Goal: Task Accomplishment & Management: Contribute content

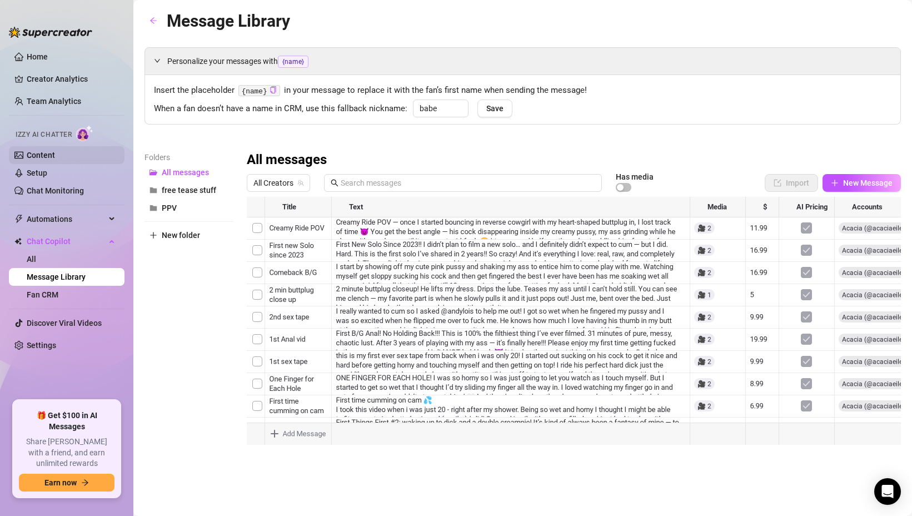
click at [48, 155] on link "Content" at bounding box center [41, 155] width 28 height 9
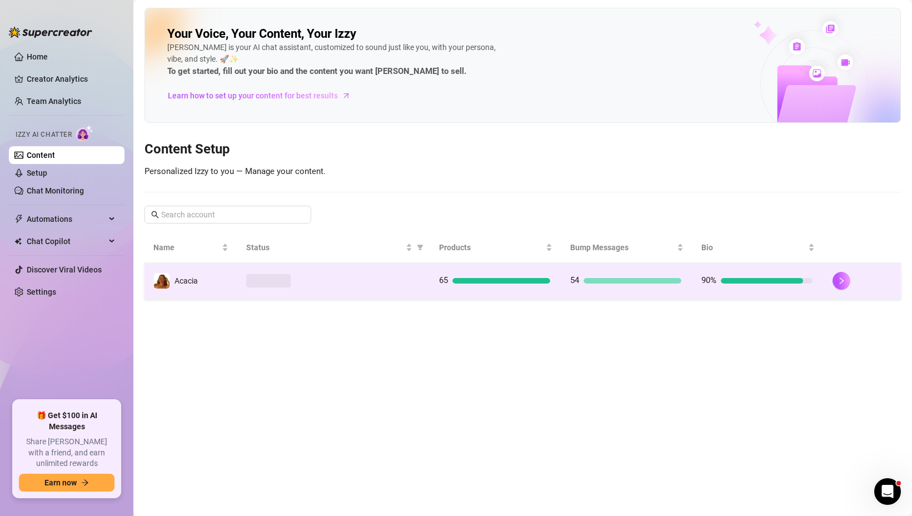
click at [343, 266] on td at bounding box center [333, 281] width 193 height 36
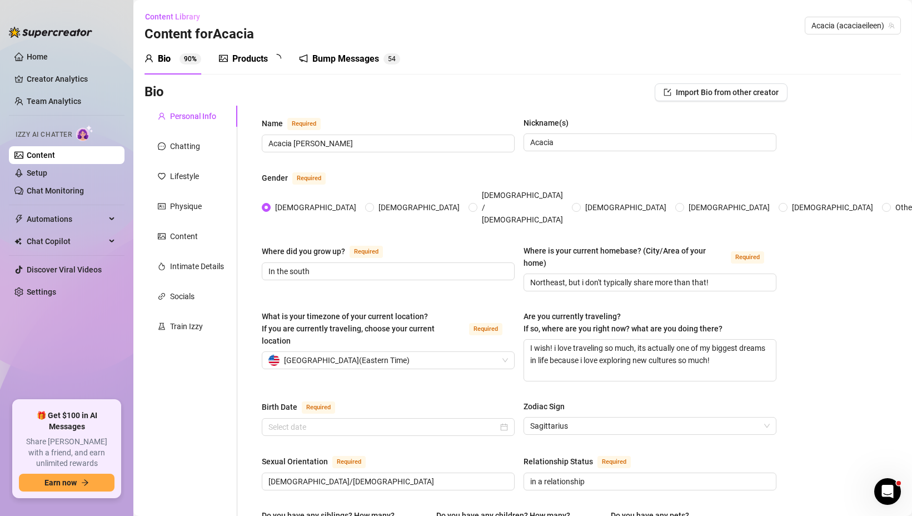
radio input "true"
type input "[DATE]"
click at [365, 58] on div "Bump Messages" at bounding box center [353, 58] width 67 height 13
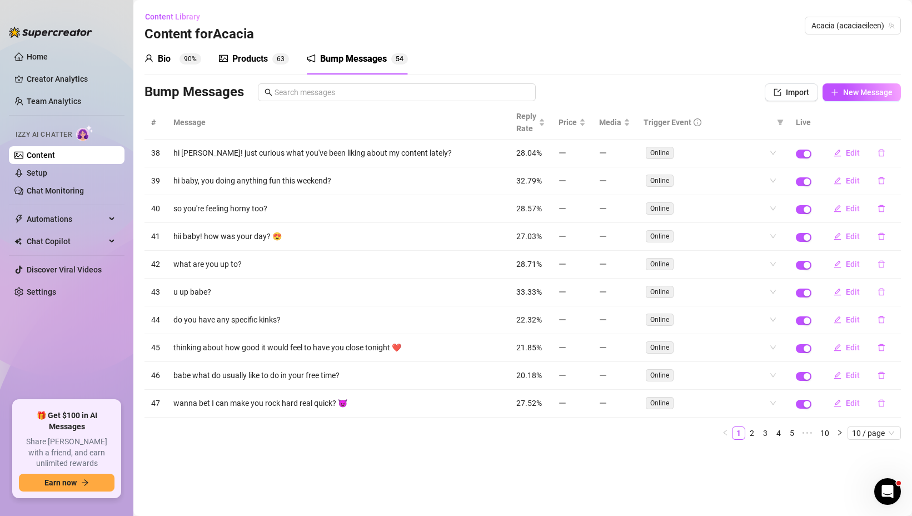
click at [265, 62] on div "Products" at bounding box center [250, 58] width 36 height 13
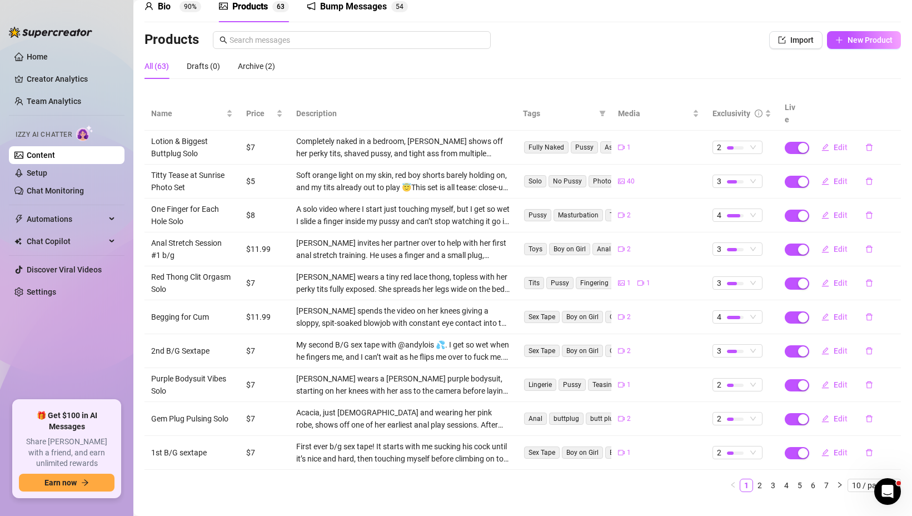
scroll to position [58, 0]
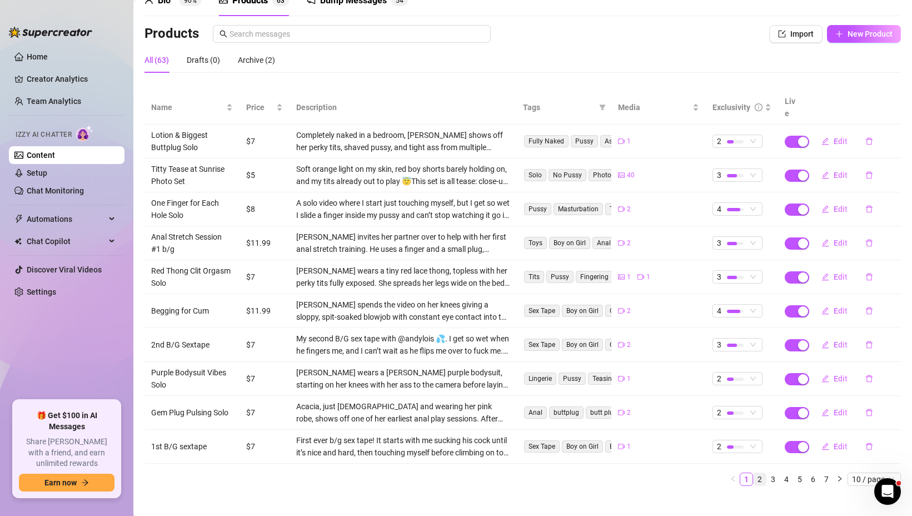
click at [760, 473] on link "2" at bounding box center [760, 479] width 12 height 12
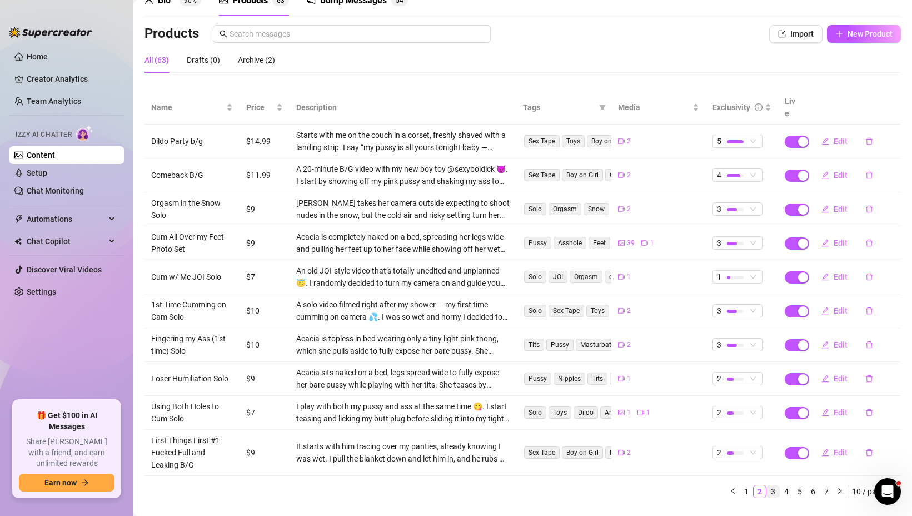
click at [779, 485] on li "3" at bounding box center [772, 491] width 13 height 13
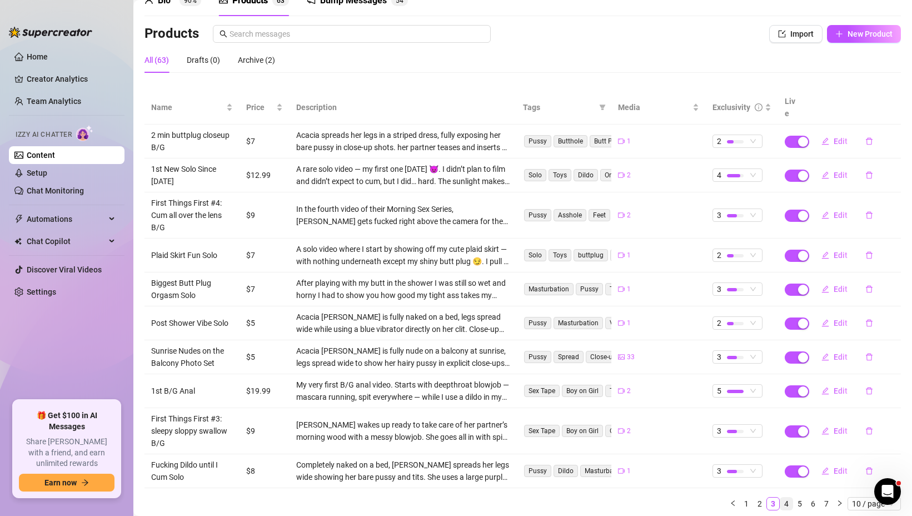
click at [785, 497] on link "4" at bounding box center [786, 503] width 12 height 12
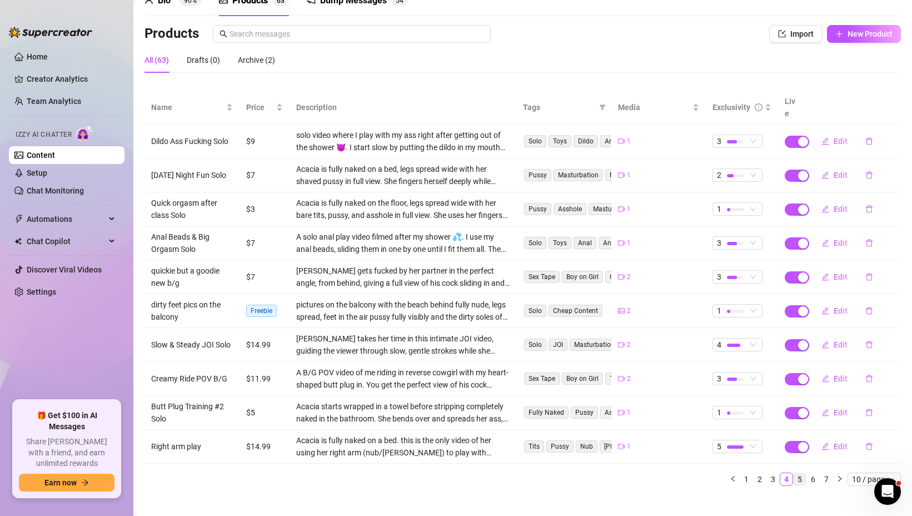
click at [805, 473] on link "5" at bounding box center [800, 479] width 12 height 12
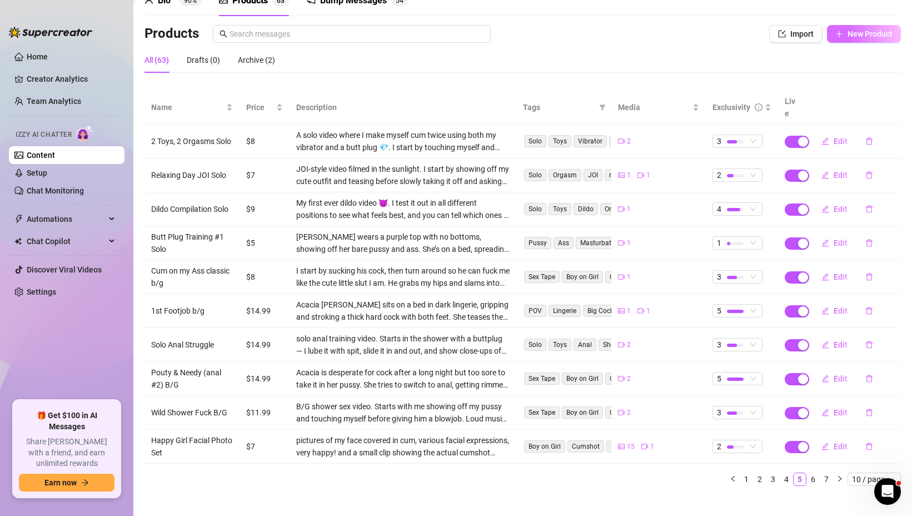
click at [863, 34] on span "New Product" at bounding box center [870, 33] width 45 height 9
type textarea "Type your message here..."
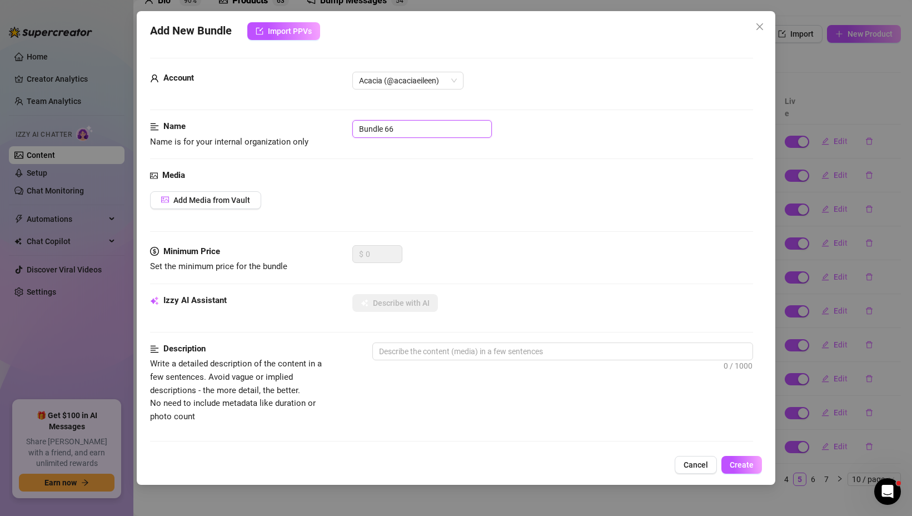
click at [385, 123] on input "Bundle 66" at bounding box center [422, 129] width 140 height 18
type input "Dripping Pussy clip"
click at [221, 198] on span "Add Media from Vault" at bounding box center [211, 200] width 77 height 9
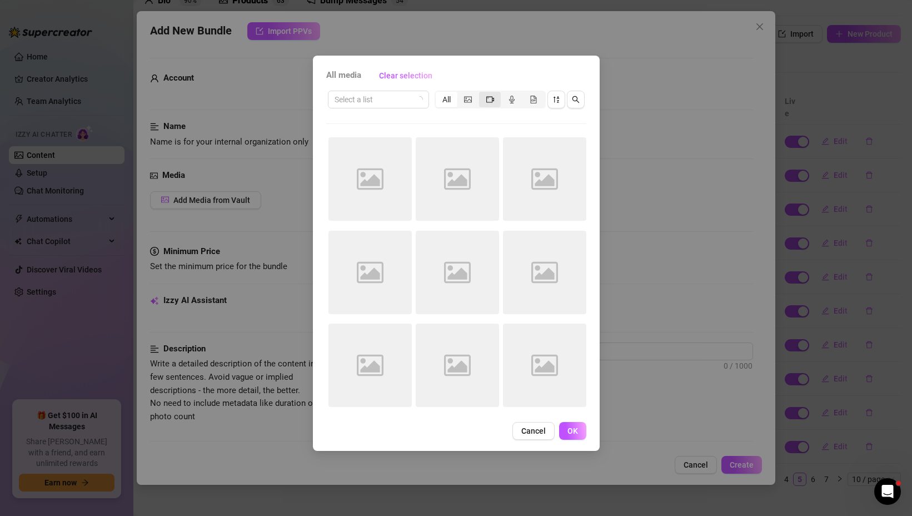
click at [483, 99] on div "segmented control" at bounding box center [490, 100] width 22 height 16
click at [482, 93] on input "segmented control" at bounding box center [482, 93] width 0 height 0
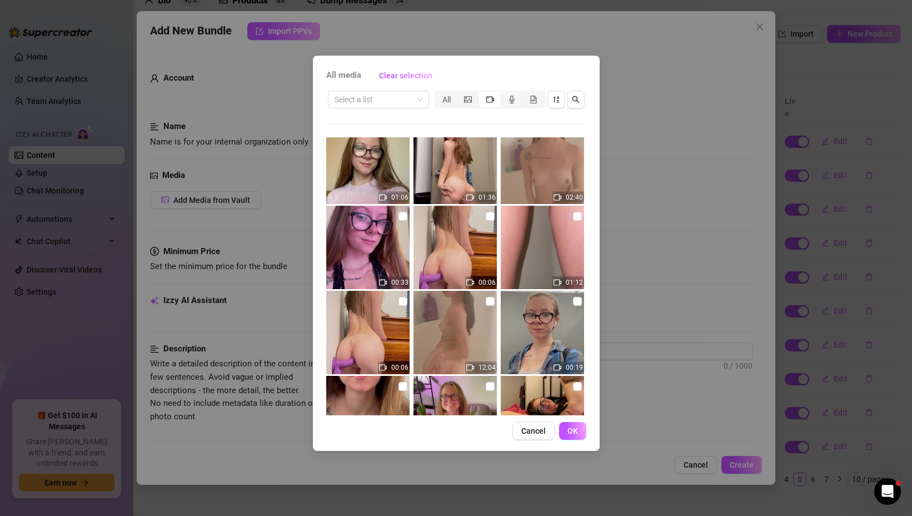
scroll to position [283, 0]
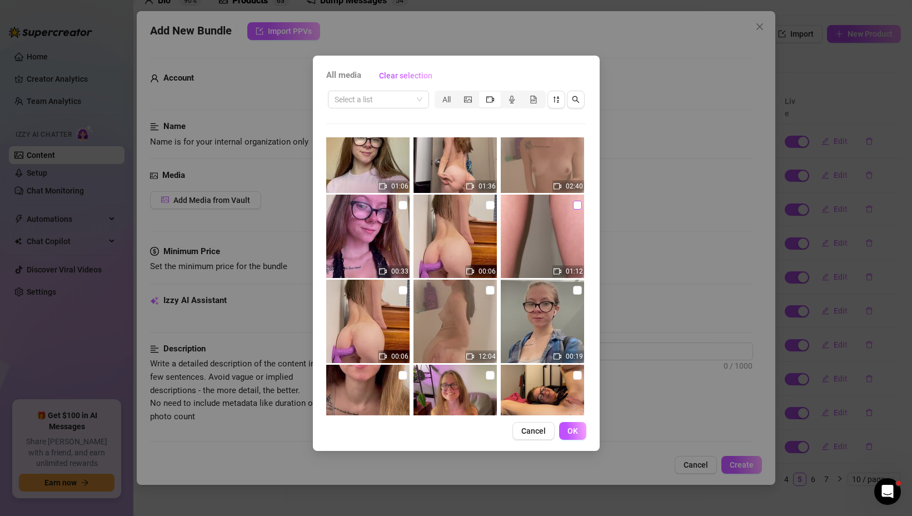
click at [575, 208] on input "checkbox" at bounding box center [577, 205] width 9 height 9
checkbox input "true"
click at [571, 434] on span "OK" at bounding box center [572, 430] width 11 height 9
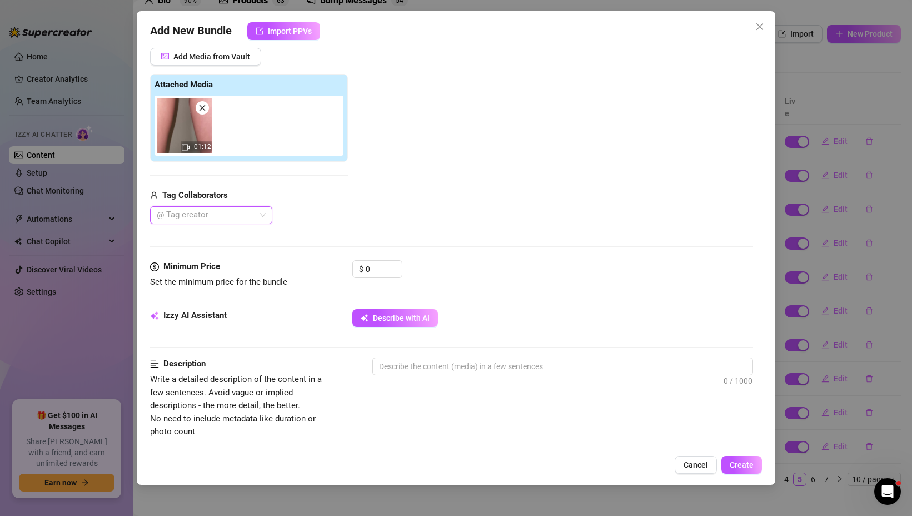
scroll to position [150, 0]
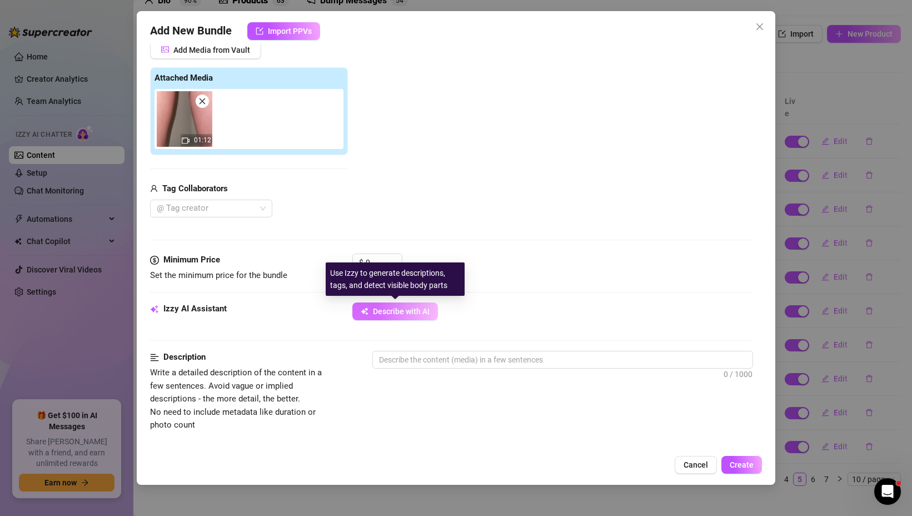
click at [387, 318] on button "Describe with AI" at bounding box center [395, 311] width 86 height 18
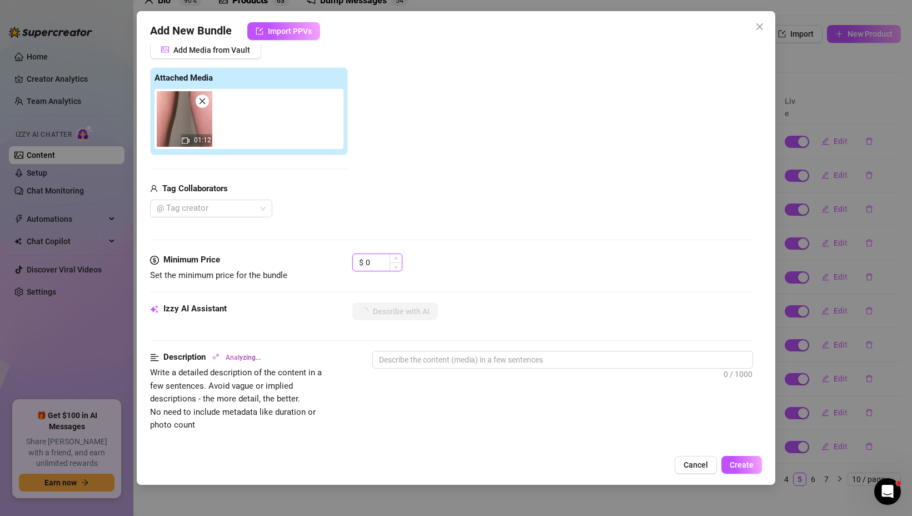
click at [372, 261] on input "0" at bounding box center [384, 262] width 36 height 17
type input "3"
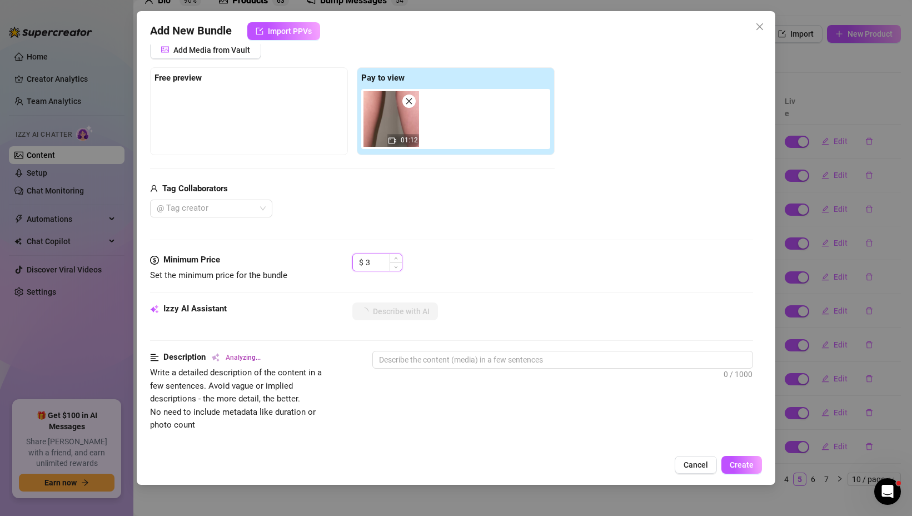
type textarea "Close-up,"
type textarea "Close-up, explicit"
type textarea "Close-up, explicit shots"
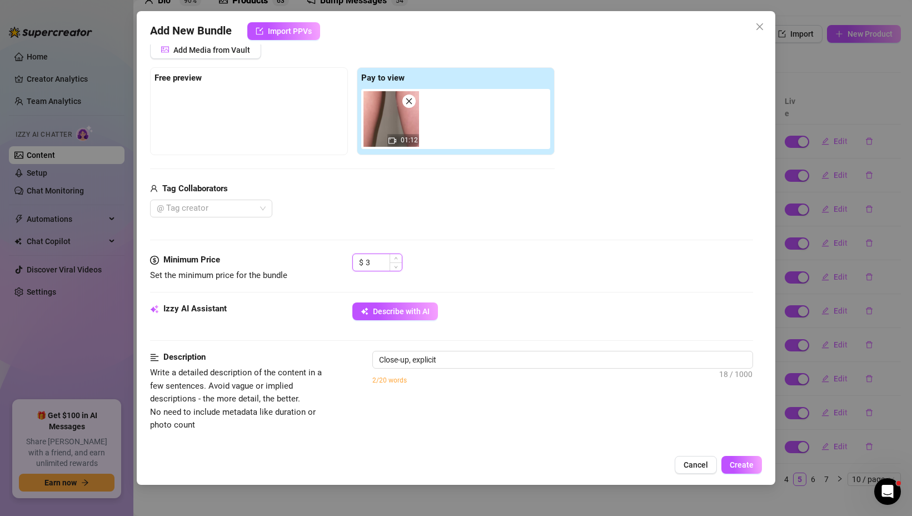
type textarea "Close-up, explicit shots"
type textarea "Close-up, explicit shots of"
type textarea "Close-up, explicit shots of [PERSON_NAME]’s"
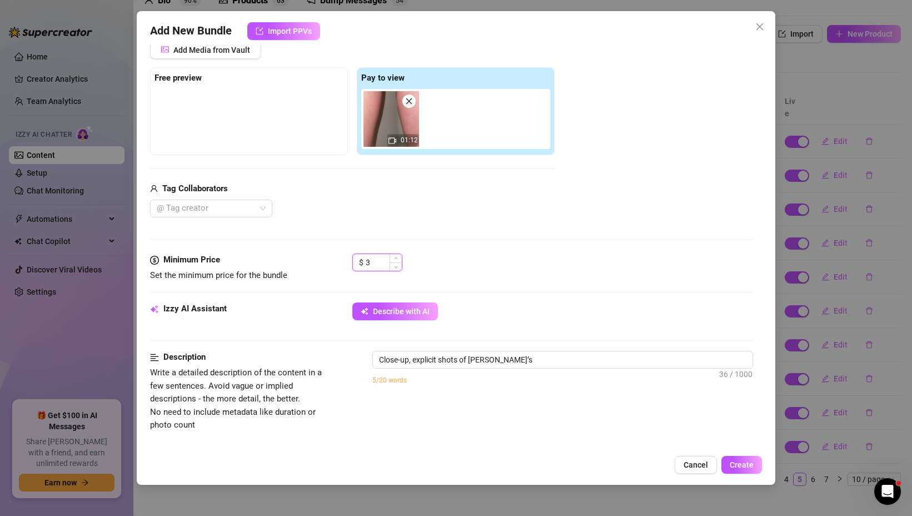
type textarea "Close-up, explicit shots of [PERSON_NAME]’s bare"
type textarea "Close-up, explicit shots of [PERSON_NAME]’s bare pussy"
type textarea "Close-up, explicit shots of [PERSON_NAME]’s bare pussy in"
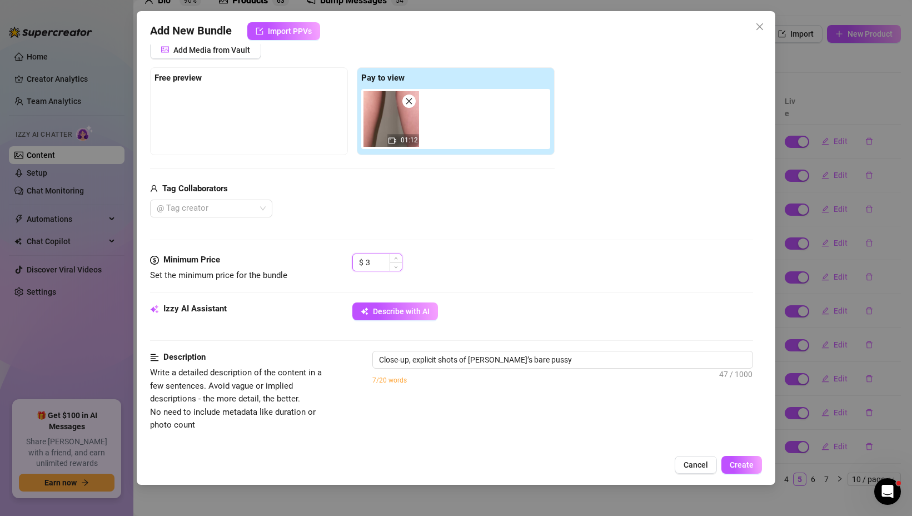
type textarea "Close-up, explicit shots of [PERSON_NAME]’s bare pussy in"
type textarea "Close-up, explicit shots of [PERSON_NAME]’s bare pussy in a"
type textarea "Close-up, explicit shots of [PERSON_NAME]’s bare pussy in a well-lit"
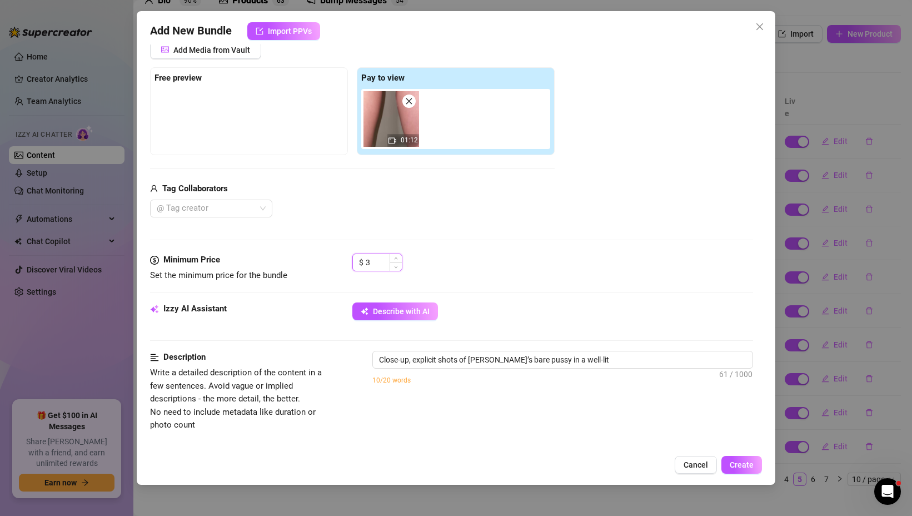
type textarea "Close-up, explicit shots of [PERSON_NAME]’s bare pussy in a well-lit setting."
type textarea "Close-up, explicit shots of [PERSON_NAME]’s bare pussy in a well-lit setting. S…"
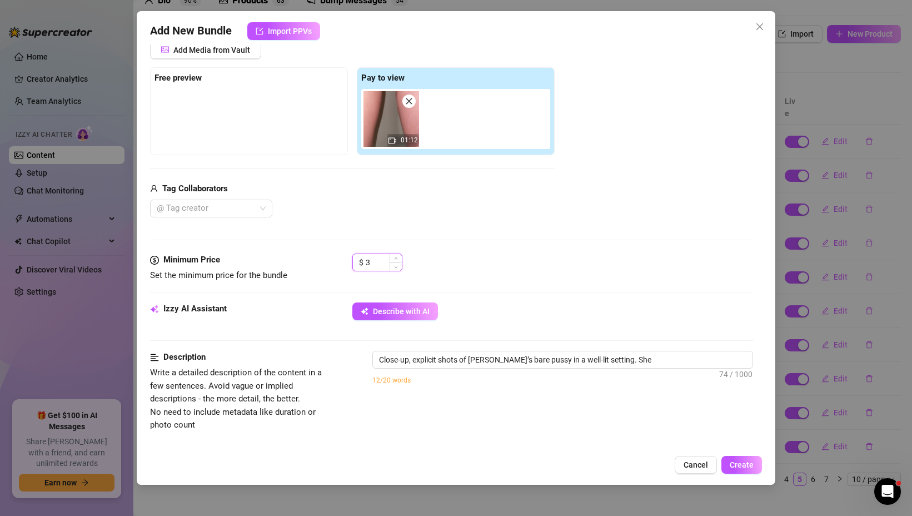
type textarea "Close-up, explicit shots of [PERSON_NAME]’s bare pussy in a well-lit setting. S…"
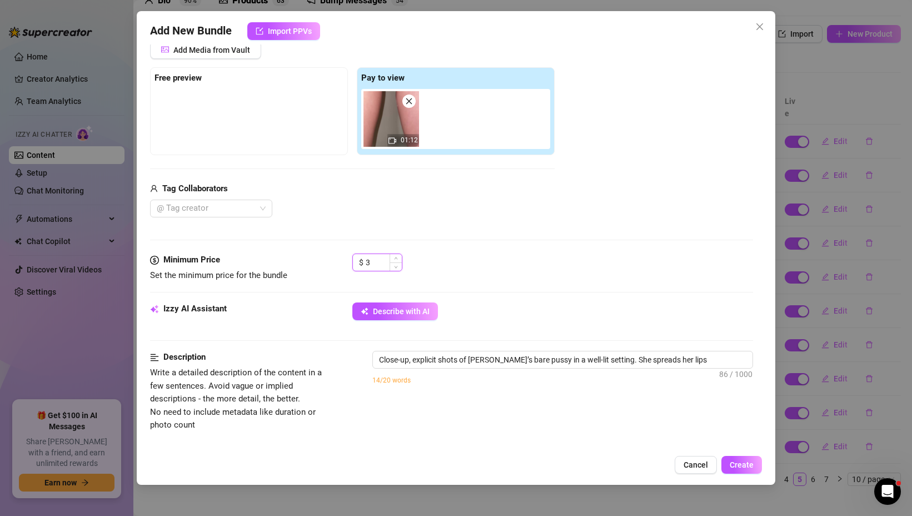
type textarea "Close-up, explicit shots of [PERSON_NAME]’s bare pussy in a well-lit setting. S…"
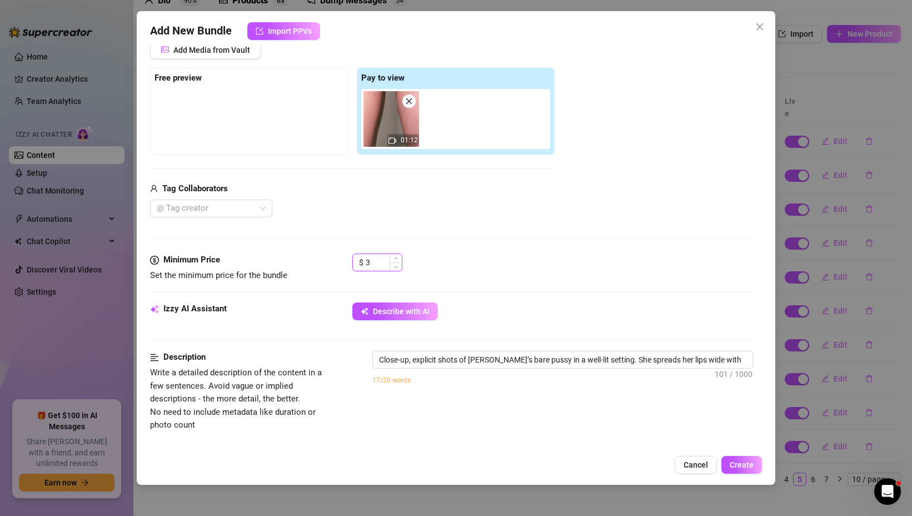
type textarea "Close-up, explicit shots of [PERSON_NAME]’s bare pussy in a well-lit setting. S…"
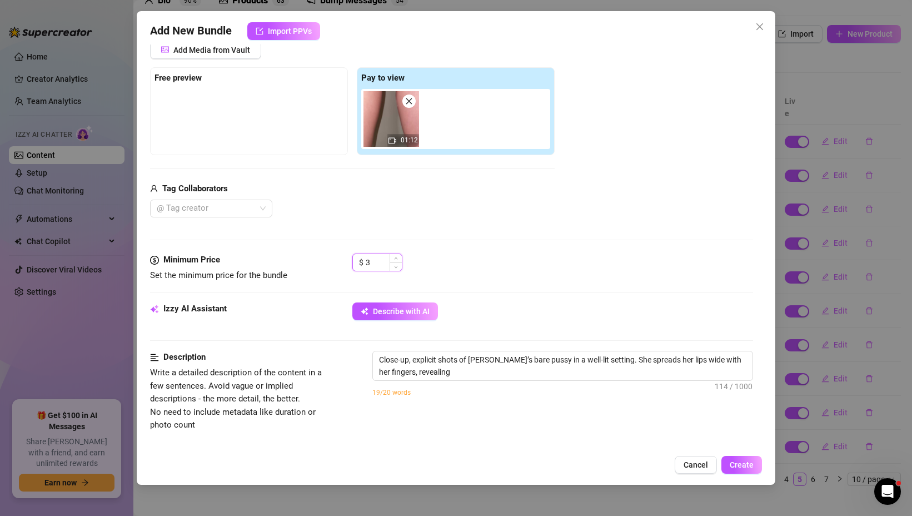
type textarea "Close-up, explicit shots of [PERSON_NAME]’s bare pussy in a well-lit setting. S…"
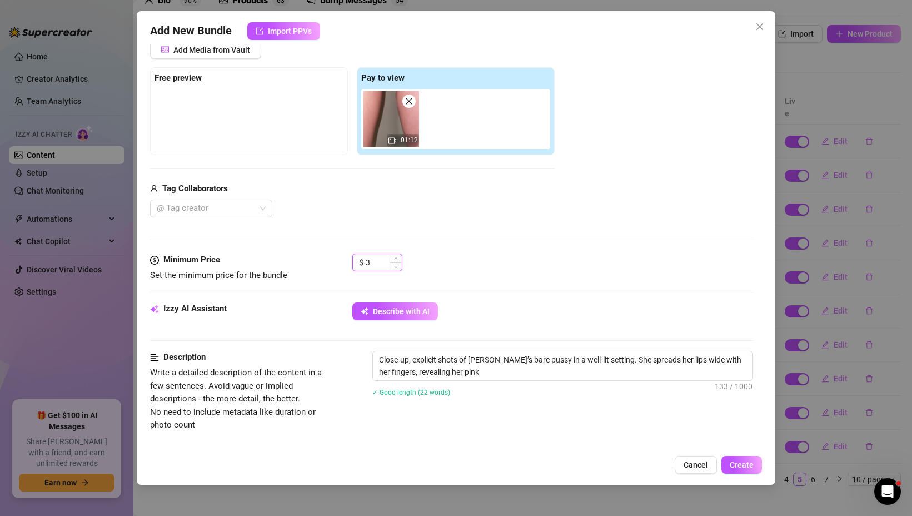
type textarea "Close-up, explicit shots of [PERSON_NAME]’s bare pussy in a well-lit setting. S…"
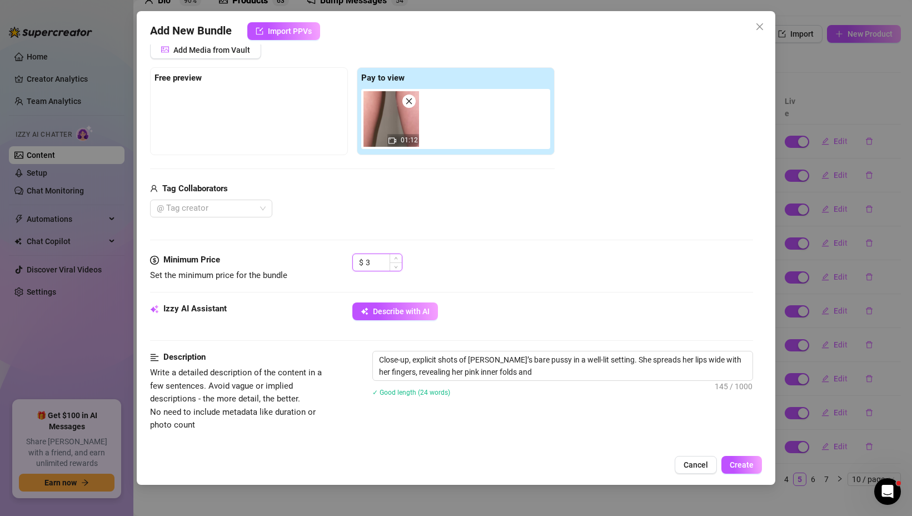
type textarea "Close-up, explicit shots of [PERSON_NAME]’s bare pussy in a well-lit setting. S…"
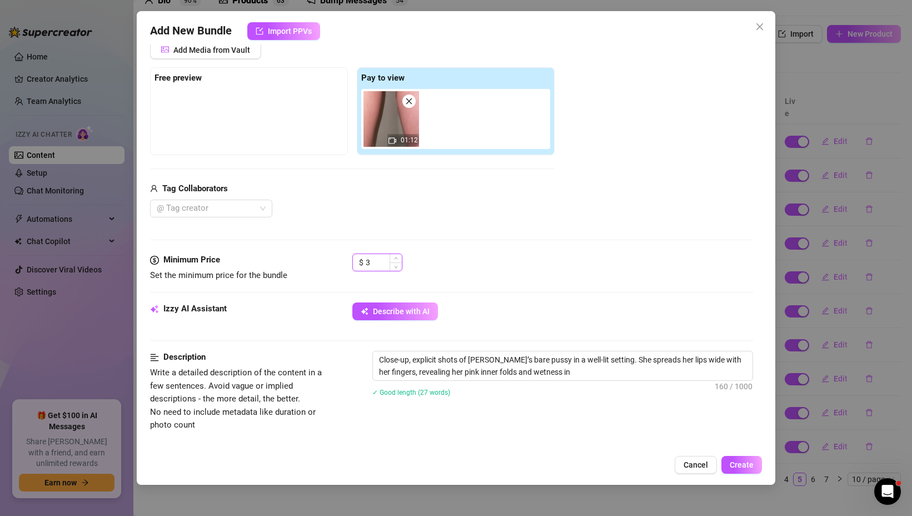
type textarea "Close-up, explicit shots of [PERSON_NAME]’s bare pussy in a well-lit setting. S…"
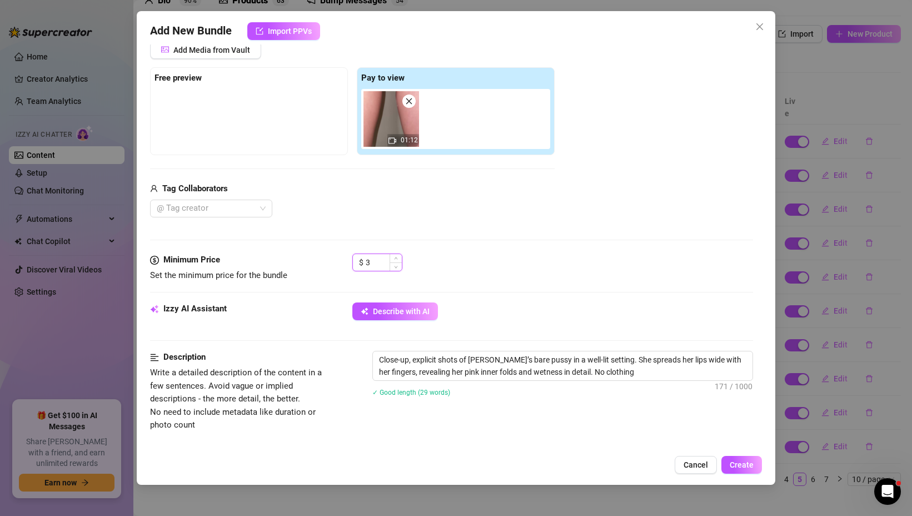
type textarea "Close-up, explicit shots of [PERSON_NAME]’s bare pussy in a well-lit setting. S…"
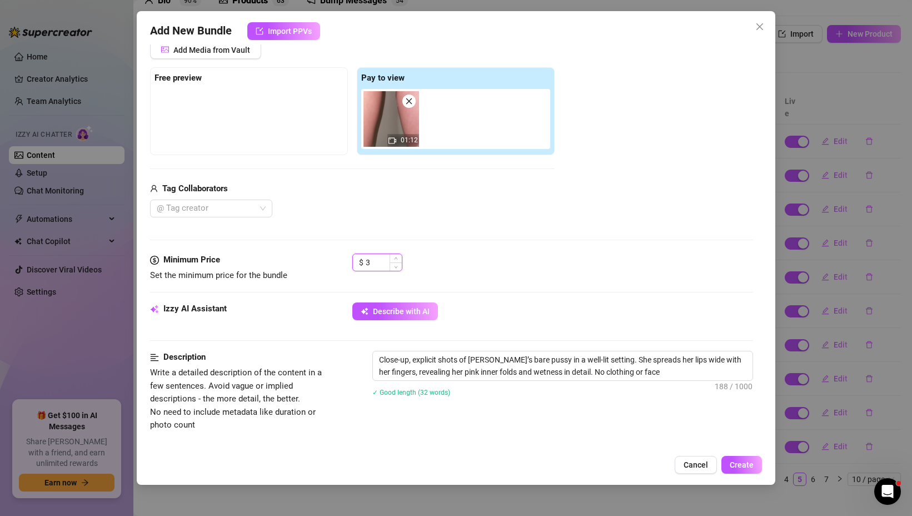
type textarea "Close-up, explicit shots of [PERSON_NAME]’s bare pussy in a well-lit setting. S…"
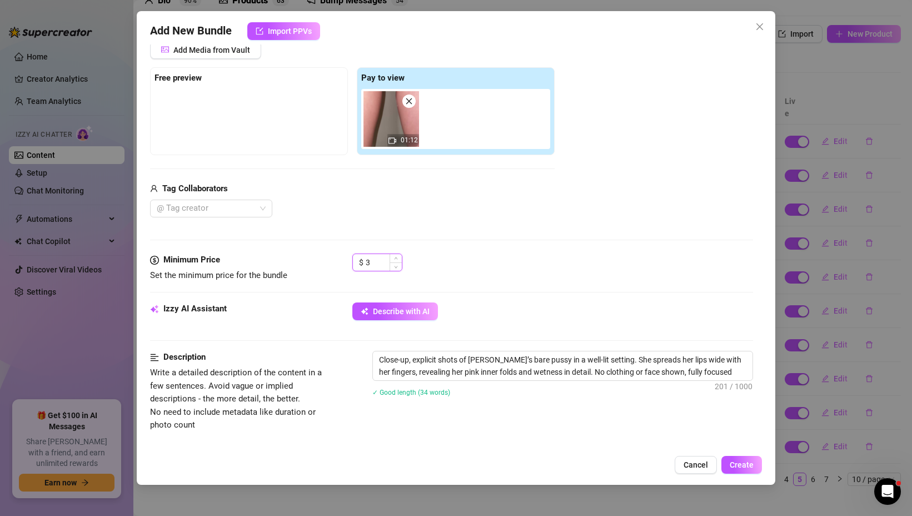
type textarea "Close-up, explicit shots of [PERSON_NAME]’s bare pussy in a well-lit setting. S…"
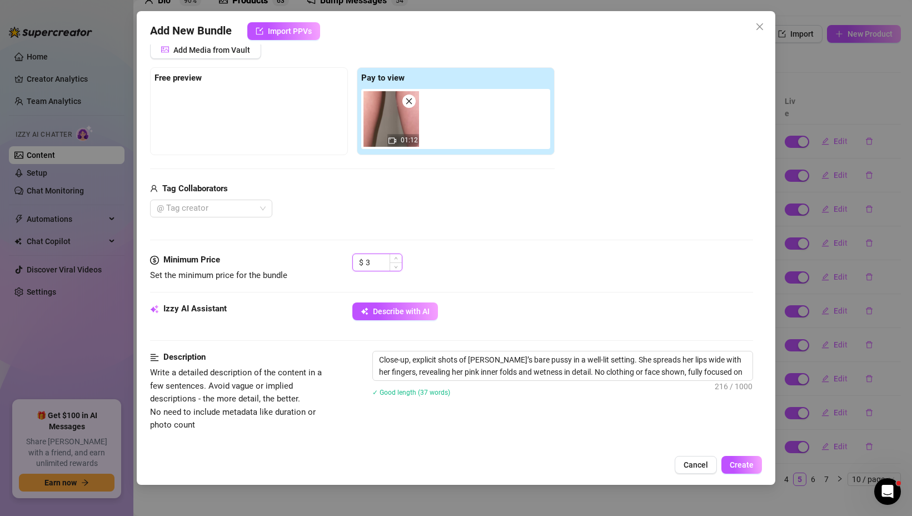
type textarea "Close-up, explicit shots of [PERSON_NAME]’s bare pussy in a well-lit setting. S…"
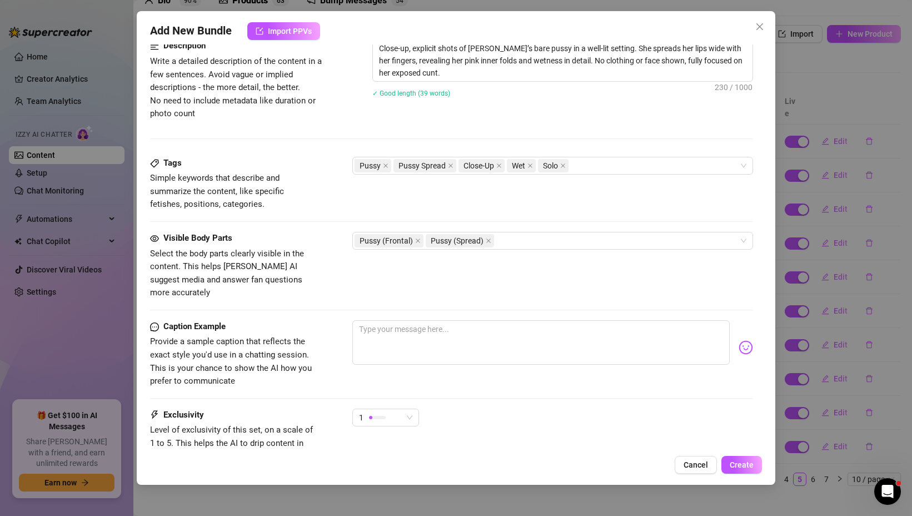
scroll to position [473, 0]
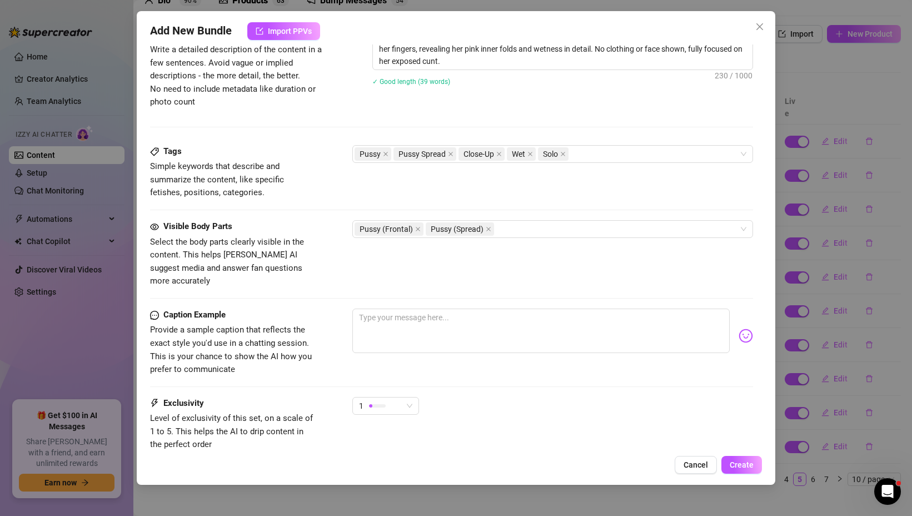
type input "3"
click at [552, 308] on textarea at bounding box center [540, 330] width 377 height 44
type textarea "j"
type textarea "ju"
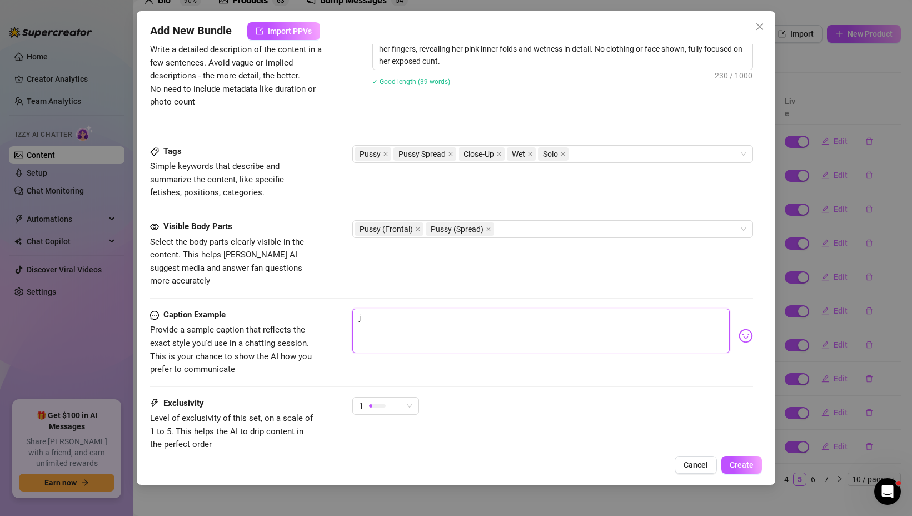
type textarea "ju"
type textarea "jus"
type textarea "just"
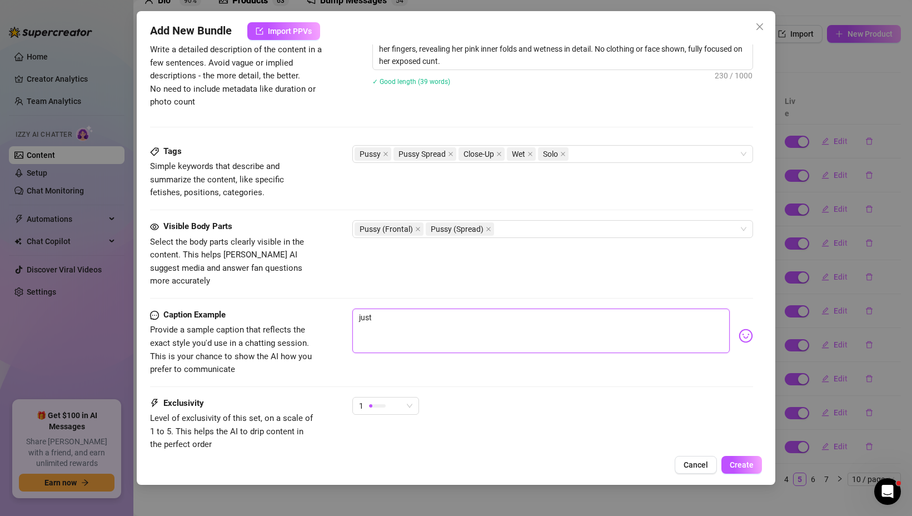
type textarea "just w"
type textarea "just wa"
type textarea "just wan"
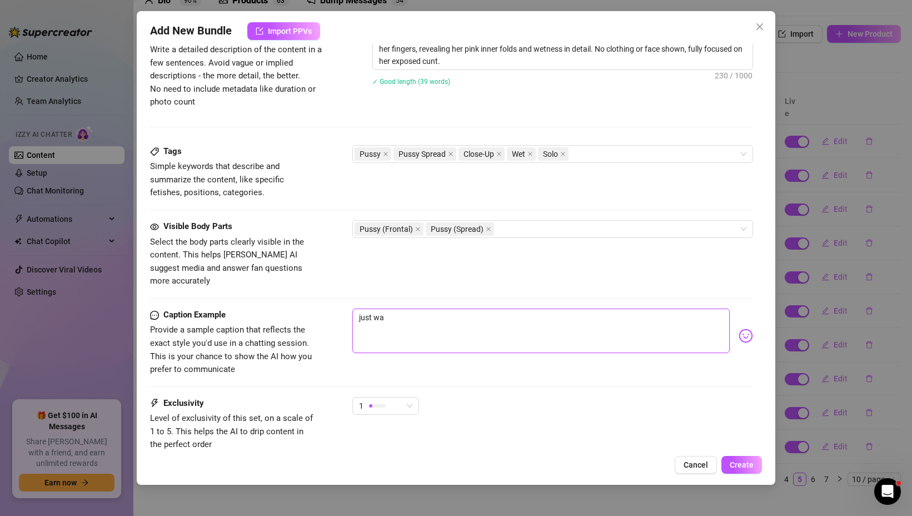
type textarea "just wan"
type textarea "just want"
type textarea "just wante"
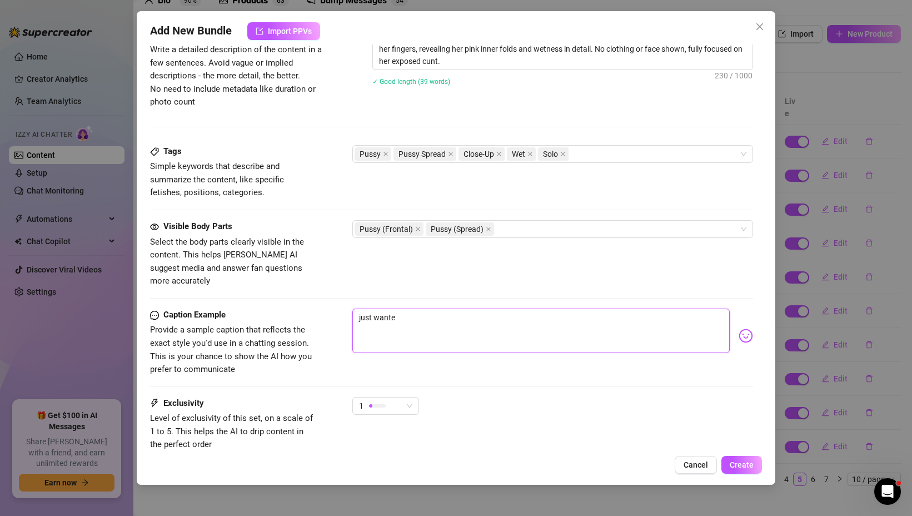
type textarea "just wanted"
type textarea "just wanted t"
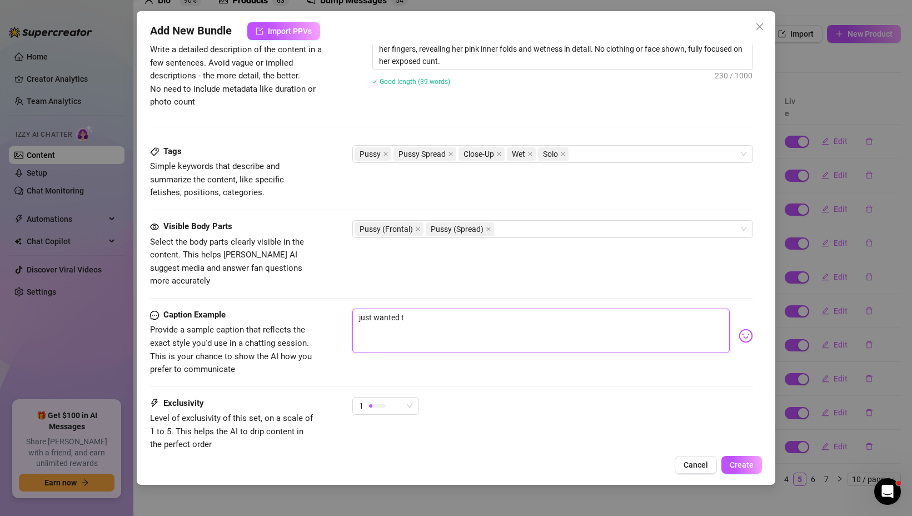
type textarea "just wanted to"
type textarea "just wanted to s"
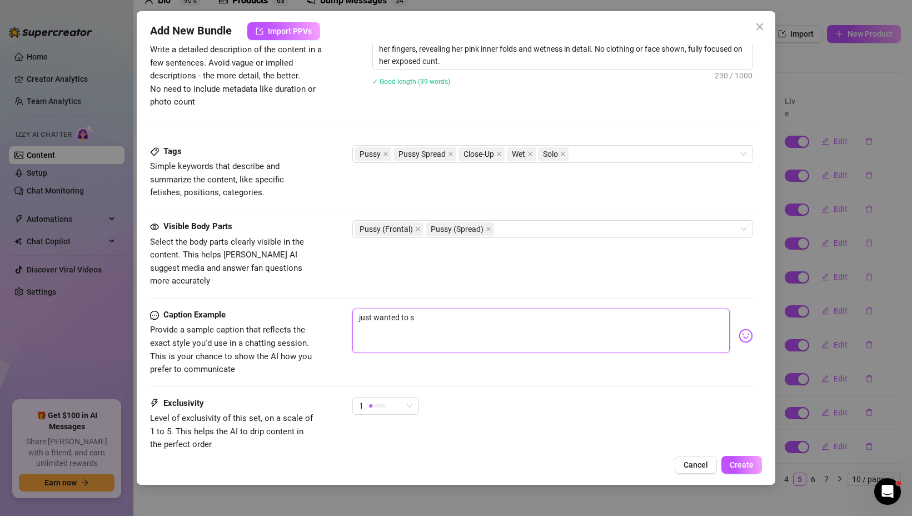
type textarea "just wanted to sh"
type textarea "just wanted to sho"
type textarea "just wanted to show"
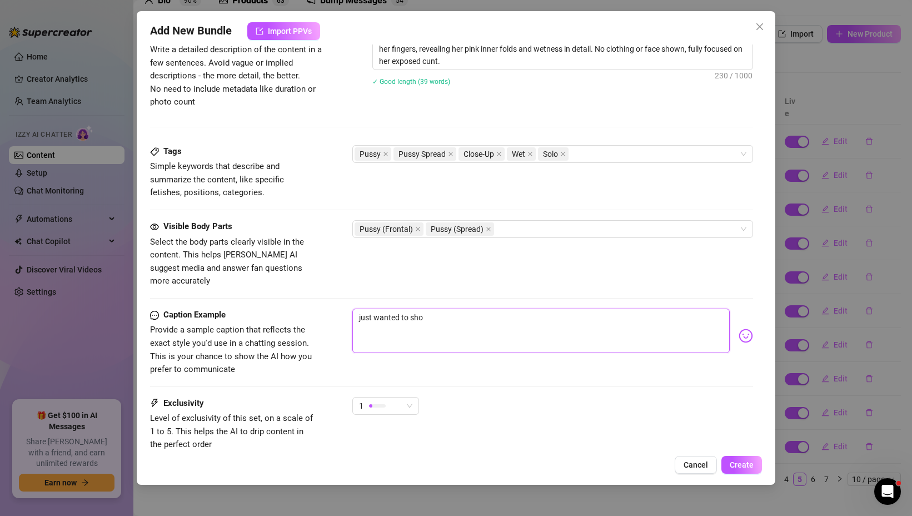
type textarea "just wanted to show"
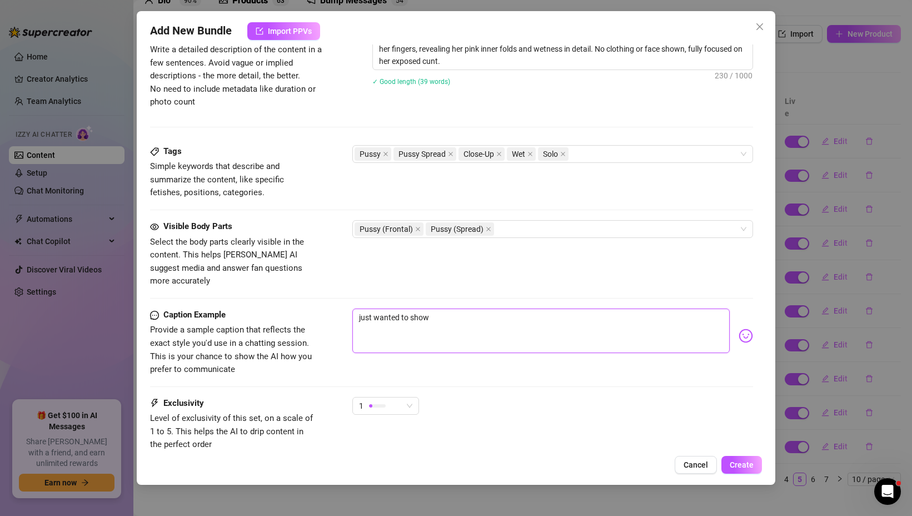
type textarea "just wanted to showy"
type textarea "just wanted to showyo"
type textarea "just wanted to showy"
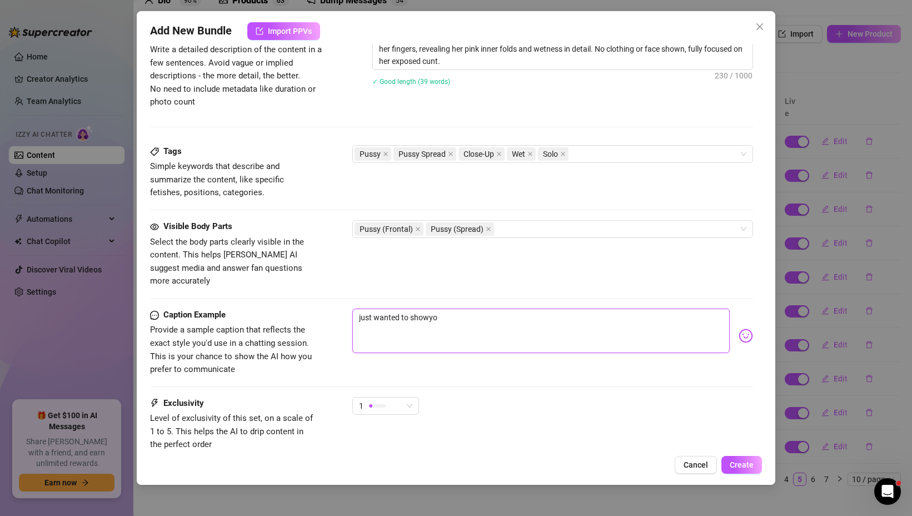
type textarea "just wanted to showy"
type textarea "just wanted to show"
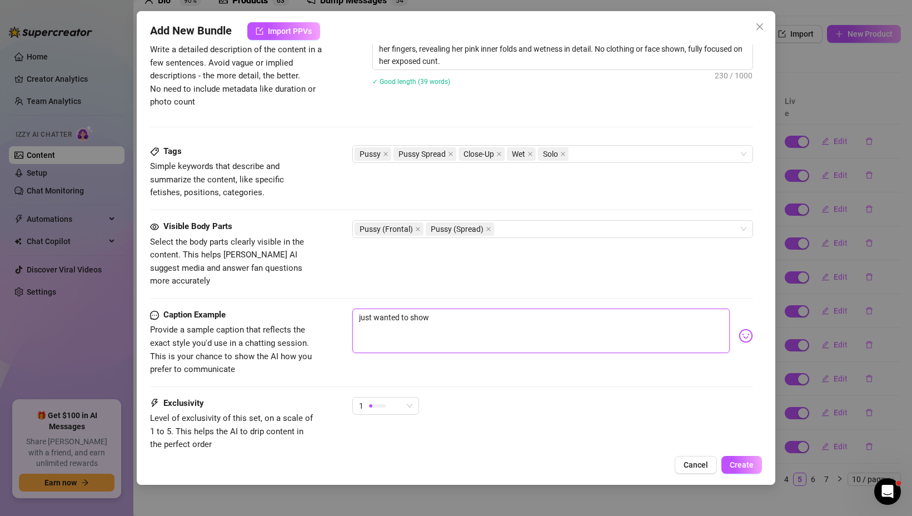
type textarea "just wanted to show y"
type textarea "just wanted to show yo"
type textarea "just wanted to show you"
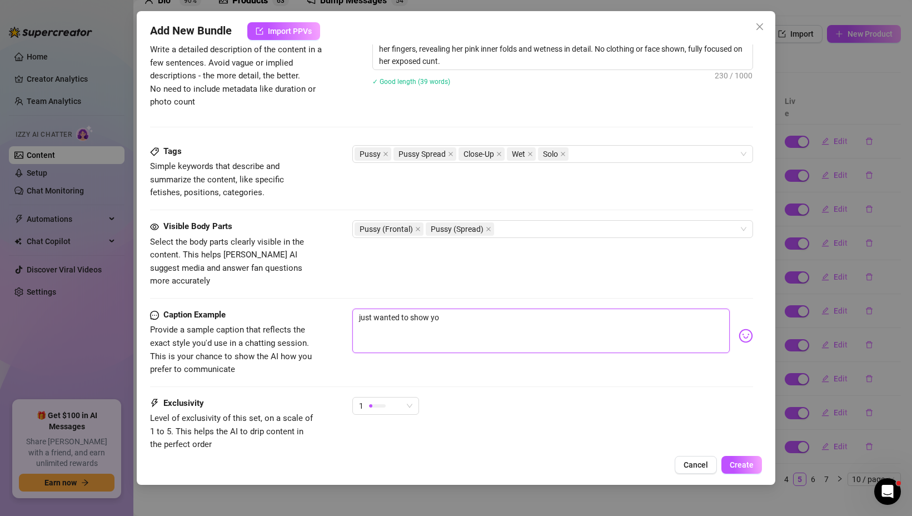
type textarea "just wanted to show you"
type textarea "just wanted to show you h"
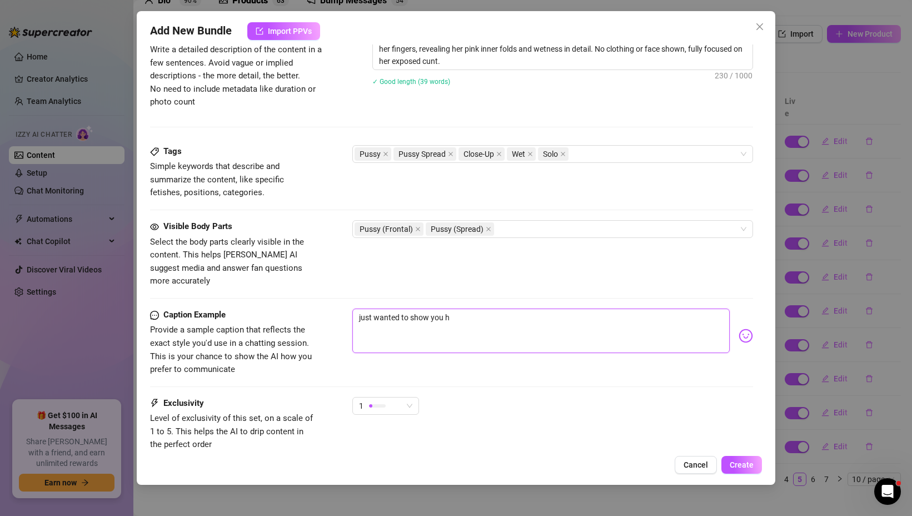
type textarea "just wanted to show you [PERSON_NAME]"
type textarea "just wanted to show you how"
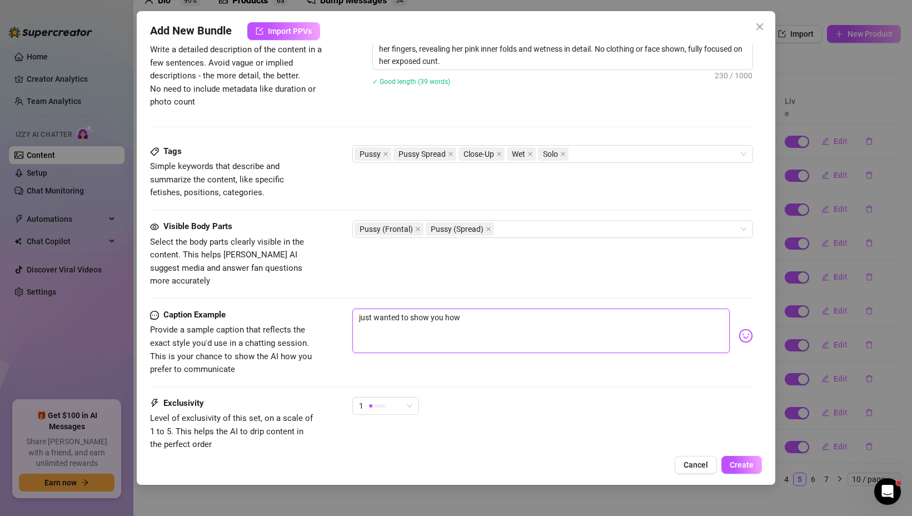
type textarea "just wanted to show you how"
type textarea "just wanted to show you how p"
type textarea "just wanted to show you how pu"
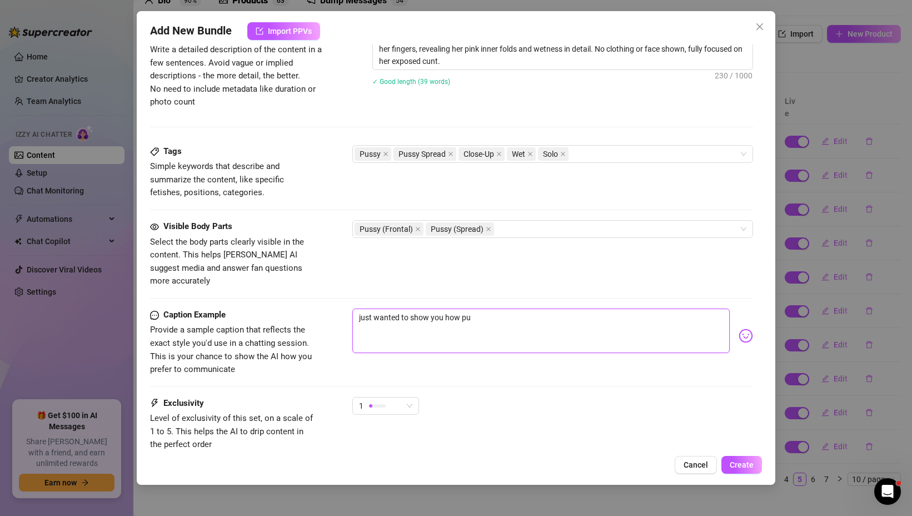
type textarea "just wanted to show you how pus"
type textarea "just wanted to show you how puss"
type textarea "just wanted to show you how pussy"
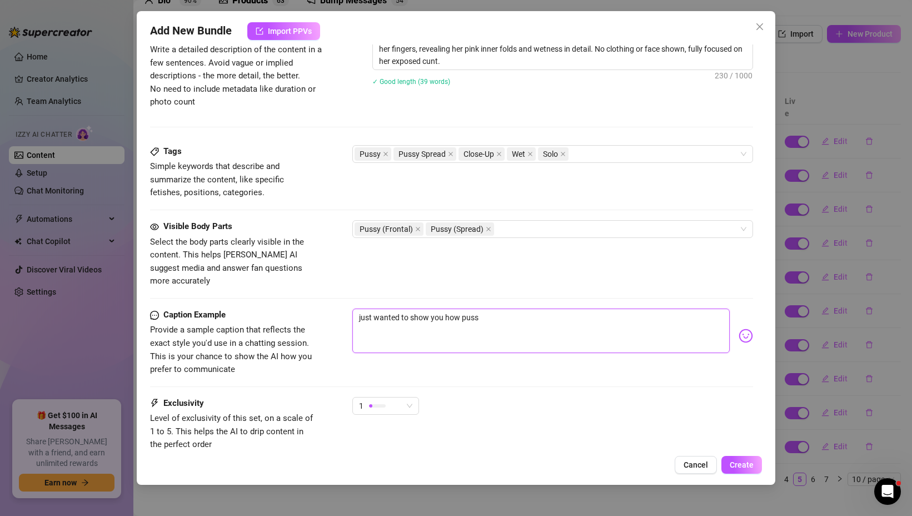
type textarea "just wanted to show you how pussy"
type textarea "just wanted to show you how pussy m"
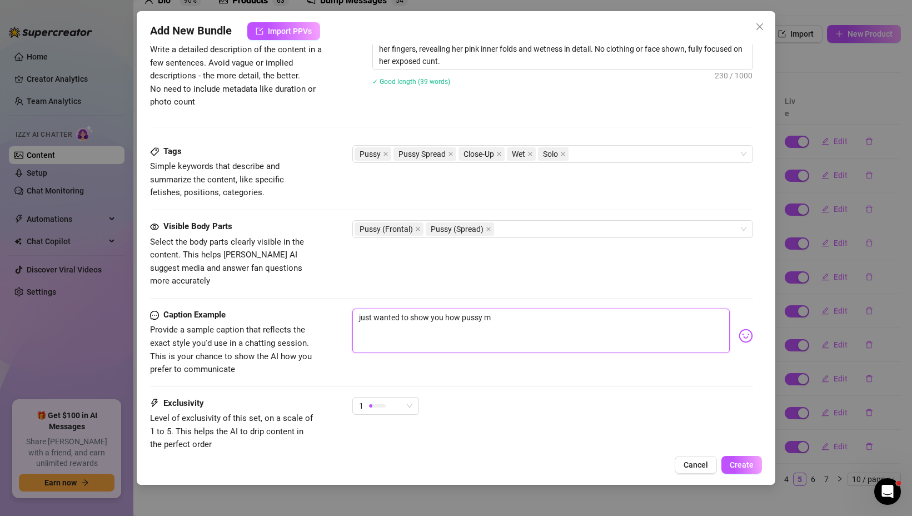
type textarea "just wanted to show you how pussy my"
type textarea "just wanted to show you how pussy m"
type textarea "just wanted to show you how pussy"
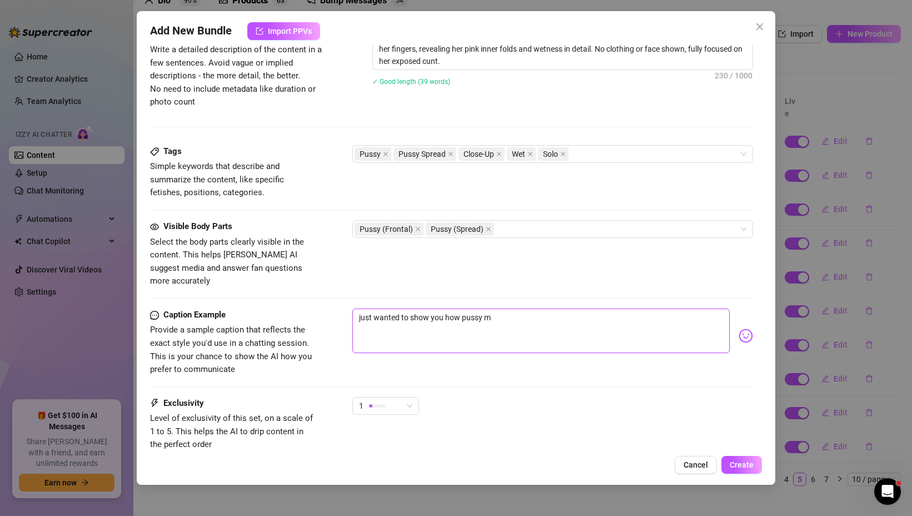
type textarea "just wanted to show you how pussy"
type textarea "just wanted to show you how puss"
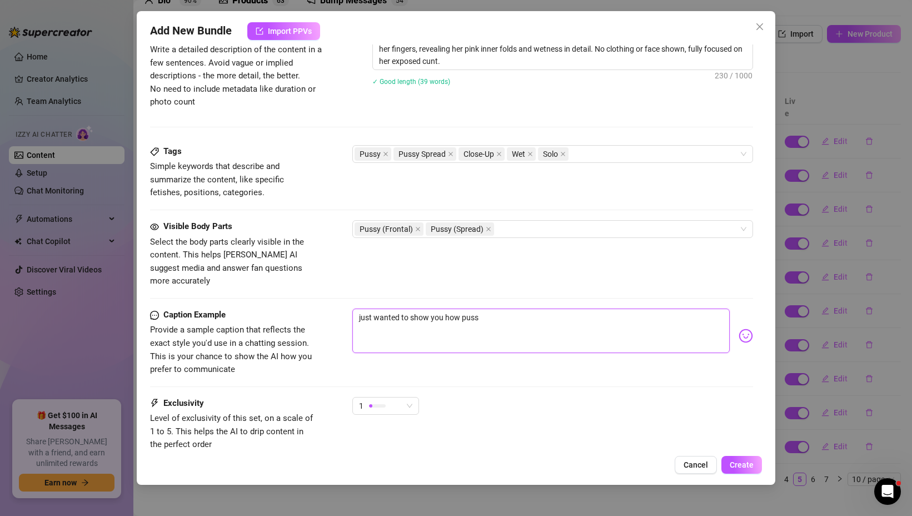
type textarea "just wanted to show you how pus"
type textarea "just wanted to show you how pus\"
type textarea "just wanted to show you how pus"
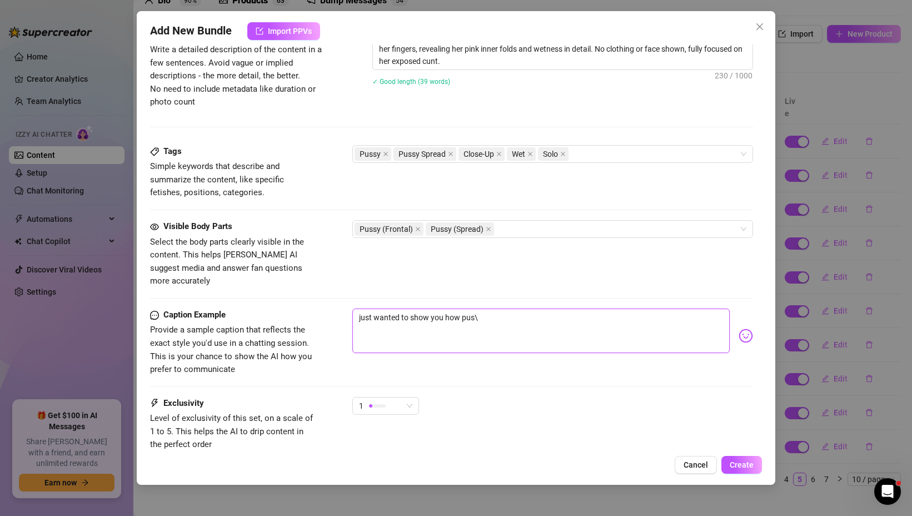
type textarea "just wanted to show you how pus"
type textarea "just wanted to show you how pu"
type textarea "just wanted to show you how p"
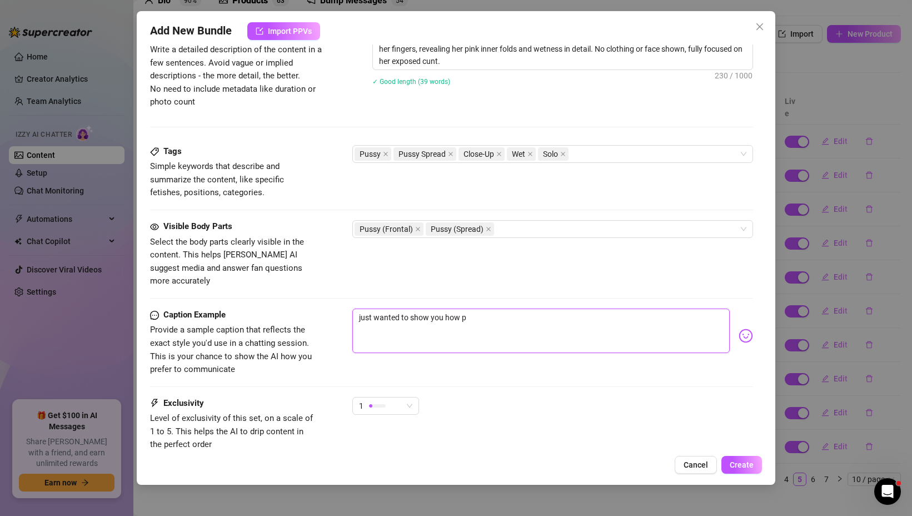
type textarea "just wanted to show you how"
type textarea "just wanted to show you how w"
type textarea "just wanted to show you how we"
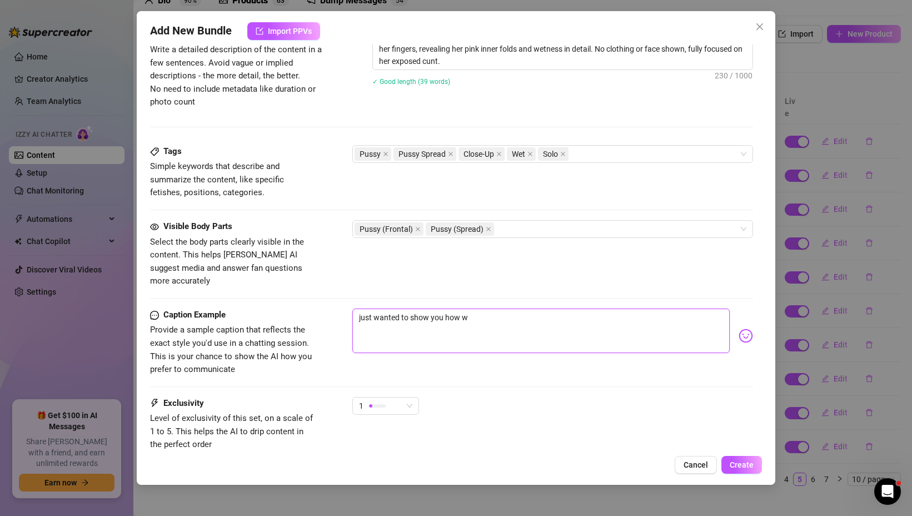
type textarea "just wanted to show you how we"
type textarea "just wanted to show you how wet"
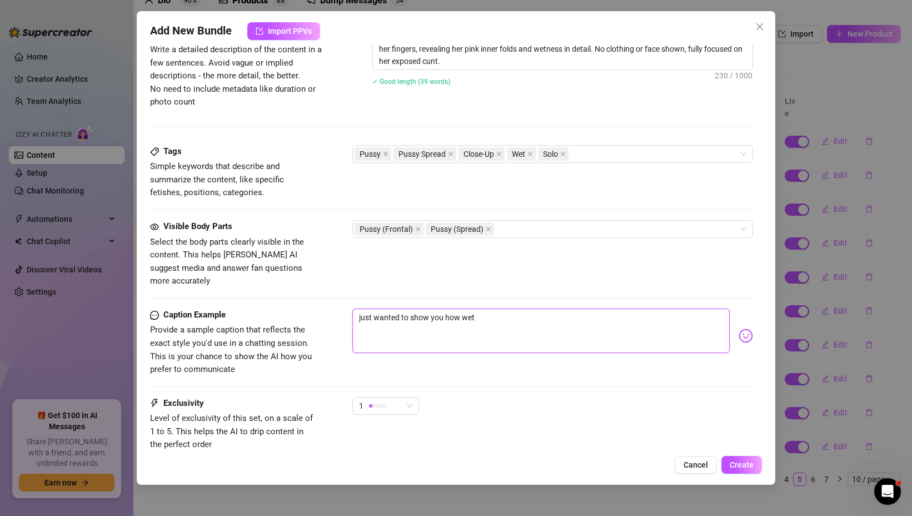
type textarea "just wanted to show you how wet m"
type textarea "just wanted to show you how wet my"
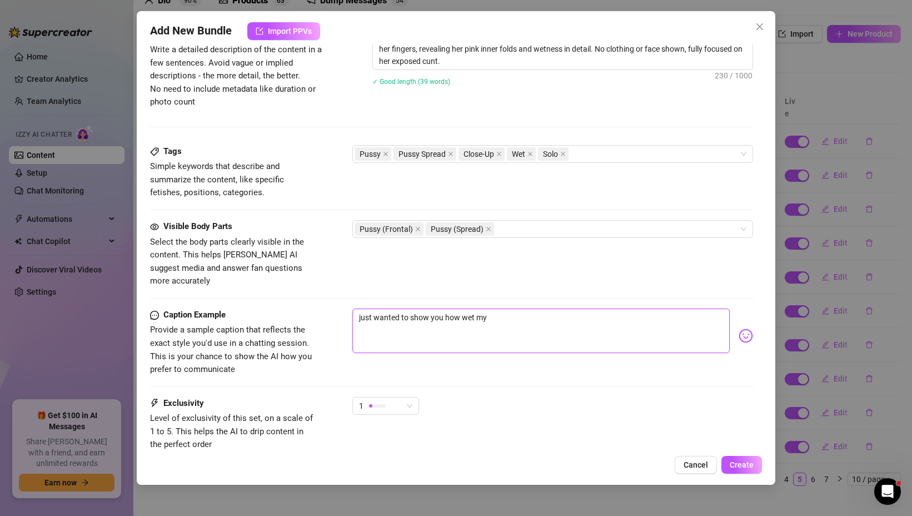
type textarea "just wanted to show you how wet my p"
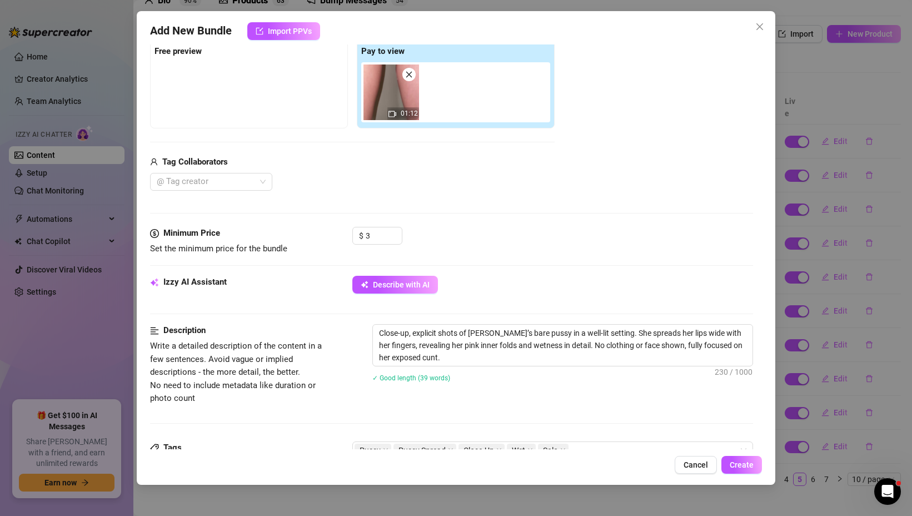
scroll to position [177, 0]
drag, startPoint x: 461, startPoint y: 332, endPoint x: 441, endPoint y: 333, distance: 20.0
click at [441, 333] on textarea "Close-up, explicit shots of [PERSON_NAME]’s bare pussy in a well-lit setting. S…" at bounding box center [563, 344] width 380 height 41
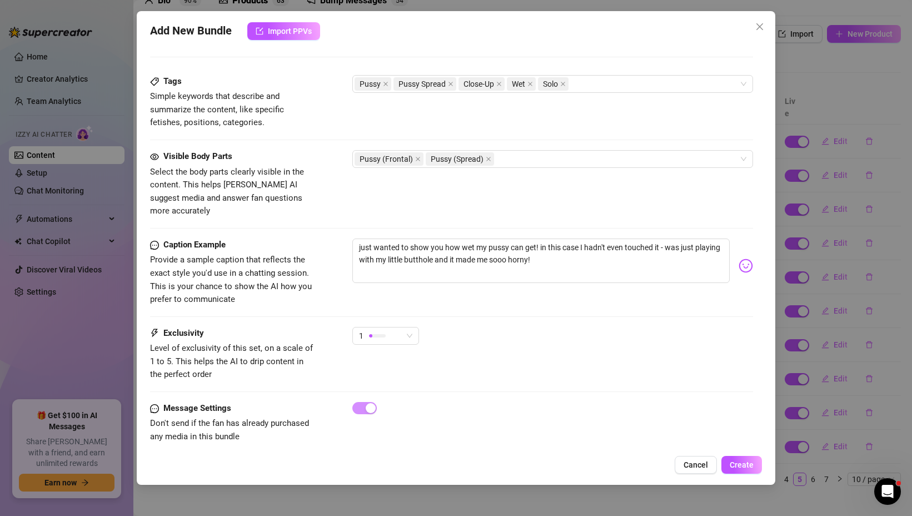
scroll to position [545, 0]
click at [735, 465] on span "Create" at bounding box center [742, 464] width 24 height 9
